Goal: Find specific page/section: Find specific page/section

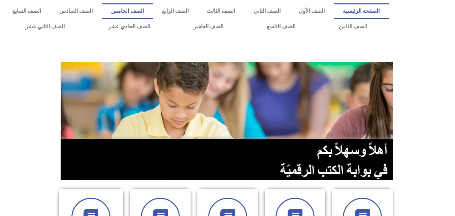
click at [153, 11] on link "الصف الخامس" at bounding box center [127, 11] width 51 height 16
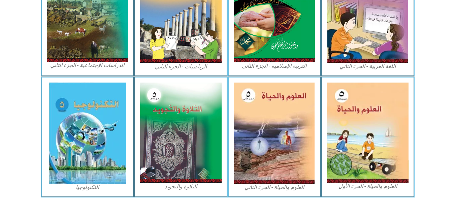
scroll to position [388, 0]
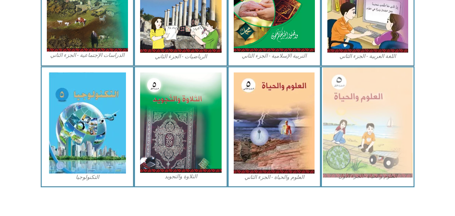
click at [371, 131] on img at bounding box center [368, 122] width 90 height 110
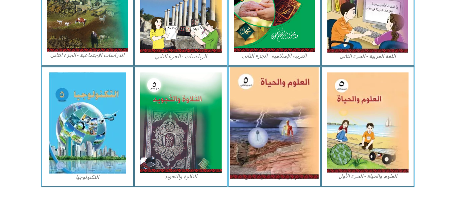
click at [300, 134] on img at bounding box center [274, 122] width 89 height 111
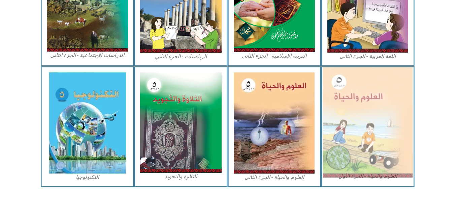
click at [392, 139] on img at bounding box center [368, 122] width 90 height 110
click at [375, 171] on img at bounding box center [368, 122] width 90 height 110
click at [348, 129] on img at bounding box center [368, 122] width 90 height 110
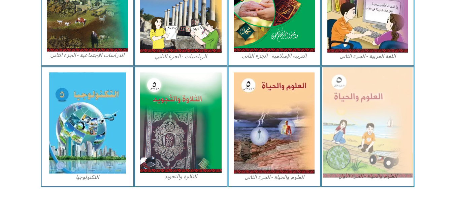
click at [348, 129] on img at bounding box center [368, 122] width 90 height 110
click at [383, 150] on img at bounding box center [368, 122] width 90 height 110
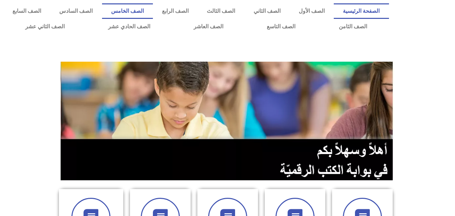
click at [153, 11] on link "الصف الخامس" at bounding box center [127, 11] width 51 height 16
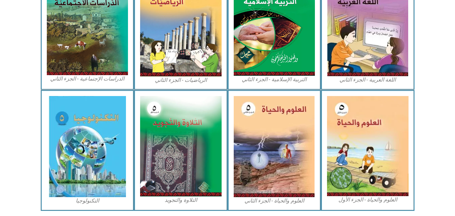
scroll to position [377, 0]
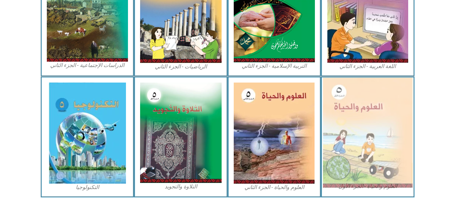
click at [370, 156] on img at bounding box center [368, 133] width 90 height 110
click at [385, 185] on img at bounding box center [368, 133] width 90 height 110
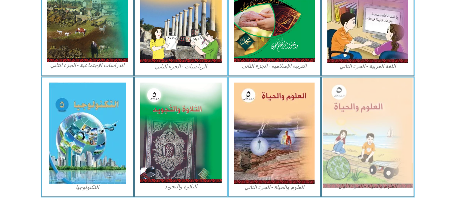
click at [358, 111] on img at bounding box center [368, 133] width 90 height 110
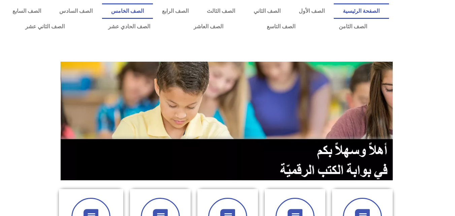
click at [153, 9] on link "الصف الخامس" at bounding box center [127, 11] width 51 height 16
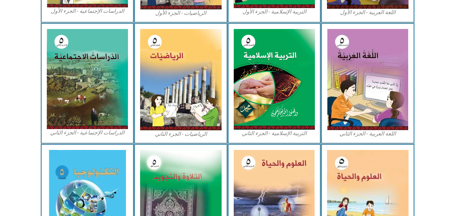
scroll to position [355, 0]
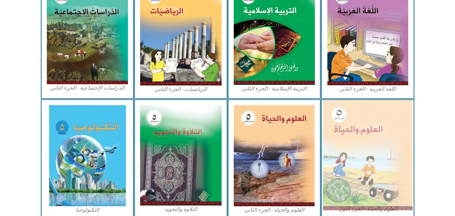
click at [395, 167] on img at bounding box center [368, 155] width 90 height 110
click at [368, 156] on img at bounding box center [368, 155] width 90 height 110
click at [349, 152] on img at bounding box center [368, 155] width 90 height 110
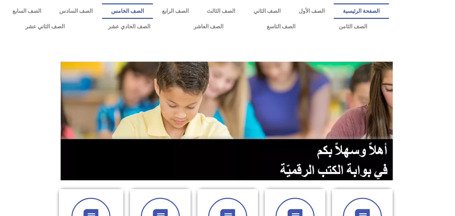
click at [153, 10] on link "الصف الخامس" at bounding box center [127, 11] width 51 height 16
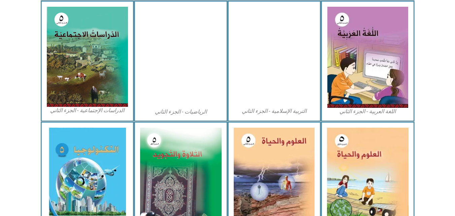
scroll to position [382, 0]
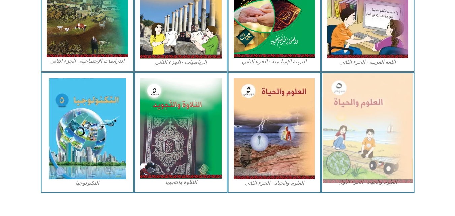
click at [377, 161] on img at bounding box center [368, 128] width 90 height 110
drag, startPoint x: 377, startPoint y: 161, endPoint x: 368, endPoint y: 137, distance: 26.0
click at [368, 137] on img at bounding box center [368, 128] width 90 height 110
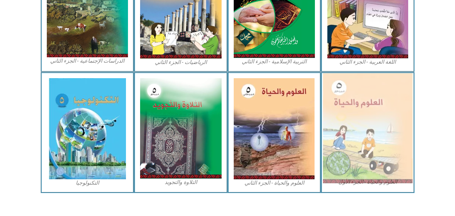
click at [368, 137] on img at bounding box center [368, 128] width 90 height 110
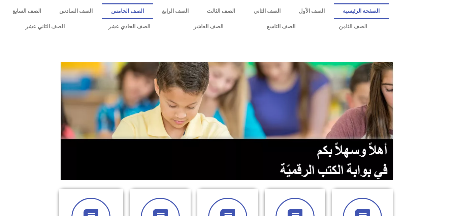
click at [153, 11] on link "الصف الخامس" at bounding box center [127, 11] width 51 height 16
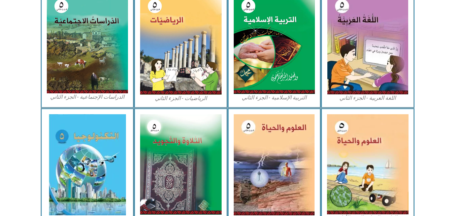
scroll to position [364, 0]
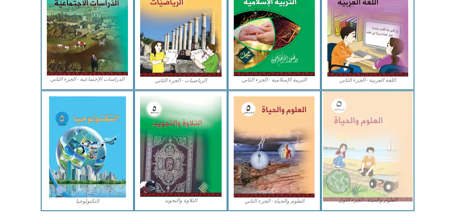
click at [377, 145] on img at bounding box center [368, 146] width 90 height 110
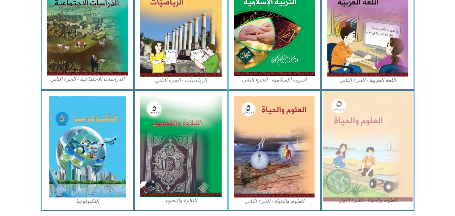
click at [377, 145] on img at bounding box center [368, 146] width 90 height 110
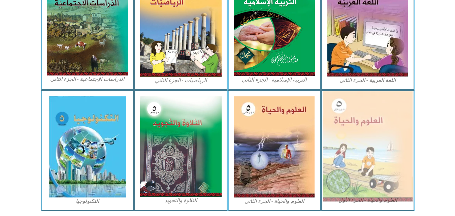
click at [377, 145] on img at bounding box center [368, 146] width 90 height 110
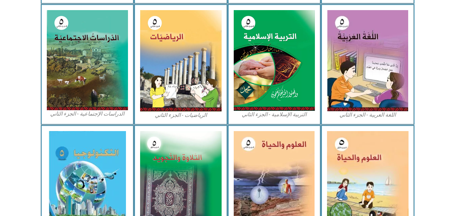
scroll to position [323, 0]
